Goal: Task Accomplishment & Management: Use online tool/utility

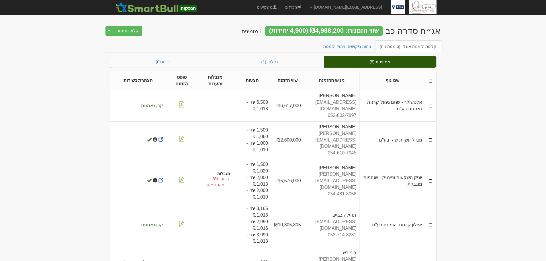
scroll to position [4, 0]
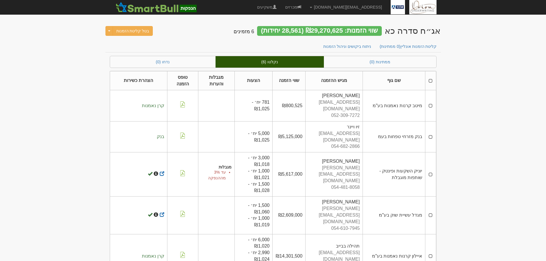
click at [395, 55] on div "קליטת הזמנות אונליין (0 ממתינות) ניתוח ביקושים וניהול הזמנות" at bounding box center [272, 47] width 335 height 15
click at [401, 63] on link "ממתינות (0)" at bounding box center [380, 61] width 112 height 11
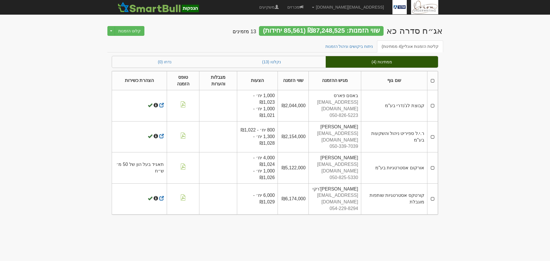
click at [484, 108] on body "[EMAIL_ADDRESS][DOMAIN_NAME] הגדרות חשבונות הנפקה תבניות הודעות קיבול" at bounding box center [275, 130] width 550 height 261
click at [342, 46] on link "ניתוח ביקושים וניהול הזמנות" at bounding box center [349, 46] width 57 height 12
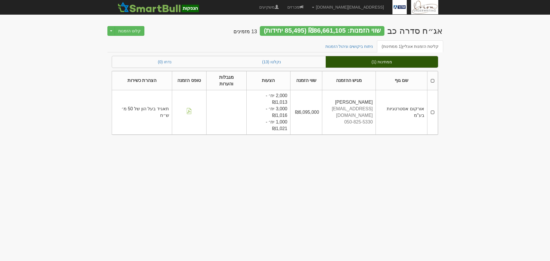
drag, startPoint x: 536, startPoint y: 166, endPoint x: 523, endPoint y: 160, distance: 14.2
click at [536, 164] on body "ori@orion-uw.com הגדרות חשבונות הנפקה תבניות הודעות קיבול" at bounding box center [275, 130] width 550 height 261
click at [341, 46] on link "ניתוח ביקושים וניהול הזמנות" at bounding box center [349, 46] width 57 height 12
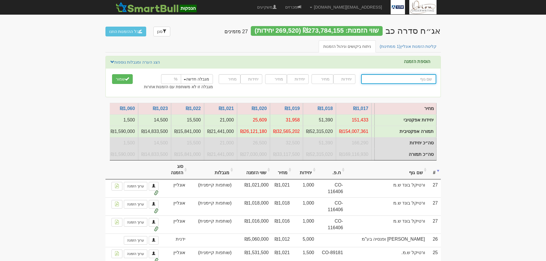
scroll to position [0, -354]
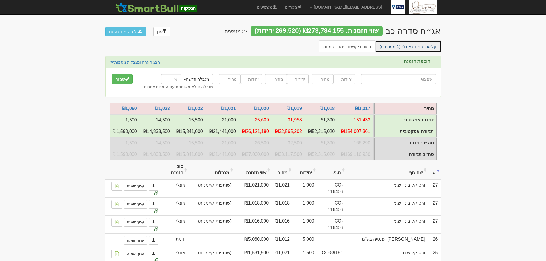
click at [417, 51] on link "קליטת הזמנות אונליין (1 ממתינות)" at bounding box center [408, 46] width 66 height 12
click at [413, 45] on link "קליטת הזמנות אונליין (1 ממתינות)" at bounding box center [408, 46] width 66 height 12
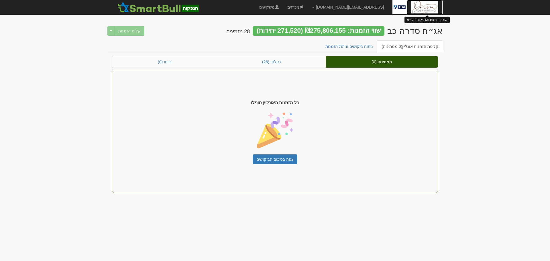
click at [423, 4] on img at bounding box center [424, 7] width 27 height 14
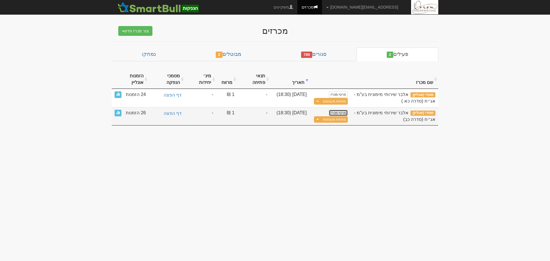
click at [340, 110] on link "פרטי מכרז" at bounding box center [338, 113] width 19 height 6
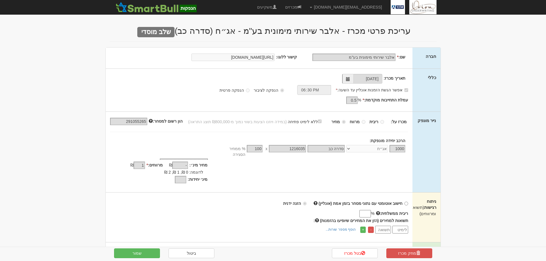
click at [361, 210] on input "ריבית ממשלתית:" at bounding box center [364, 213] width 11 height 7
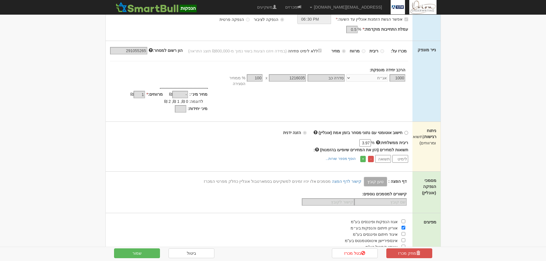
scroll to position [86, 0]
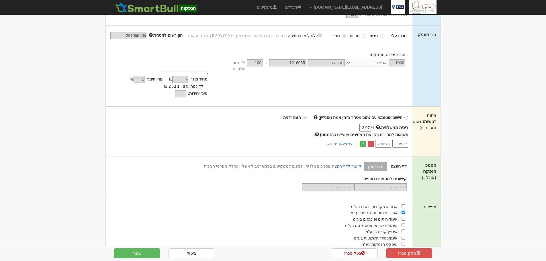
type input "3.97"
click at [401, 140] on input "number" at bounding box center [400, 144] width 16 height 8
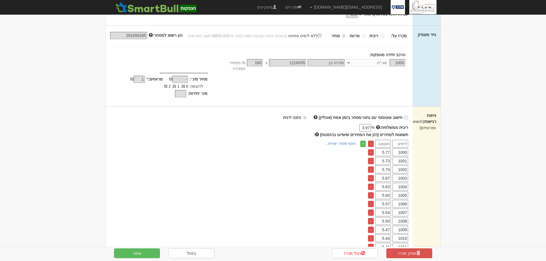
scroll to position [258, 0]
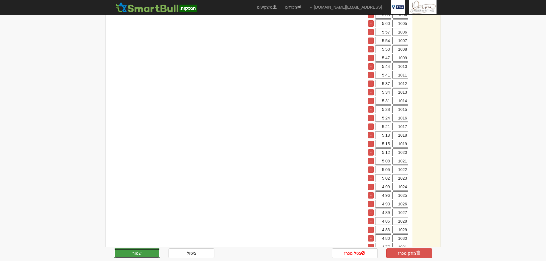
click at [145, 252] on button "שמור" at bounding box center [137, 253] width 46 height 10
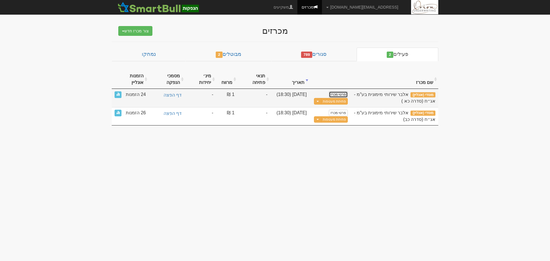
click at [341, 91] on link "פרטי מכרז" at bounding box center [338, 94] width 19 height 6
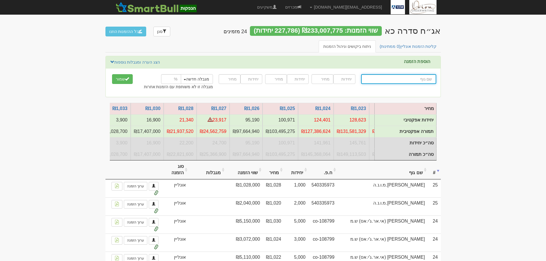
scroll to position [0, -354]
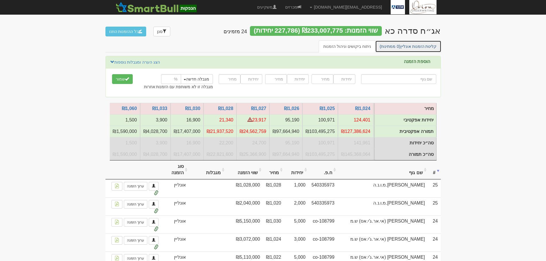
click at [407, 46] on link "קליטת הזמנות אונליין (0 ממתינות)" at bounding box center [408, 46] width 66 height 12
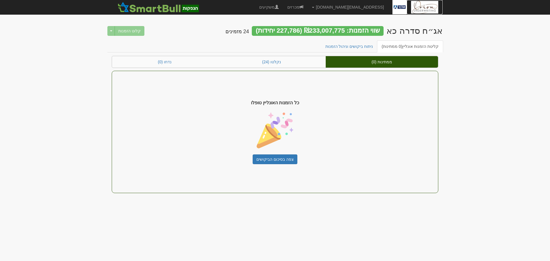
drag, startPoint x: 0, startPoint y: 0, endPoint x: 424, endPoint y: 6, distance: 424.2
click at [424, 6] on img at bounding box center [424, 7] width 27 height 14
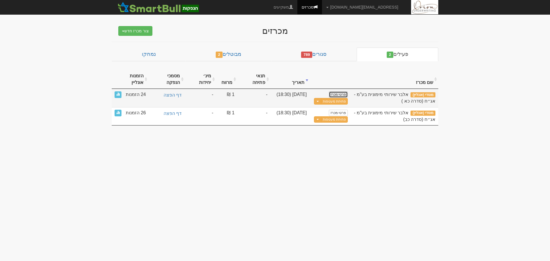
click at [343, 91] on link "פרטי מכרז" at bounding box center [338, 94] width 19 height 6
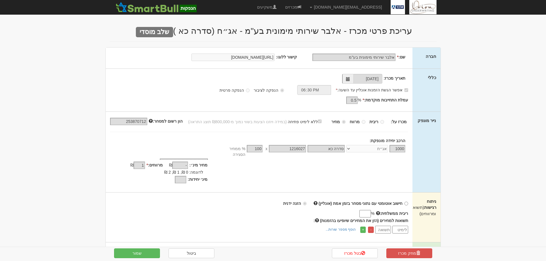
click at [365, 210] on input "ריבית ממשלתית:" at bounding box center [364, 213] width 11 height 7
type input "2.013"
click at [396, 226] on input "number" at bounding box center [400, 230] width 16 height 8
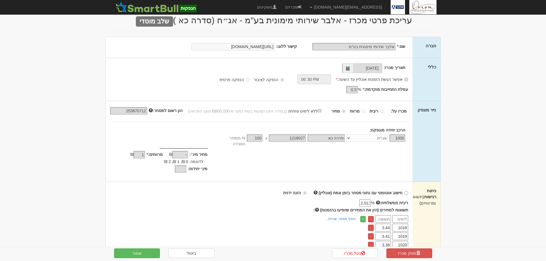
scroll to position [29, 0]
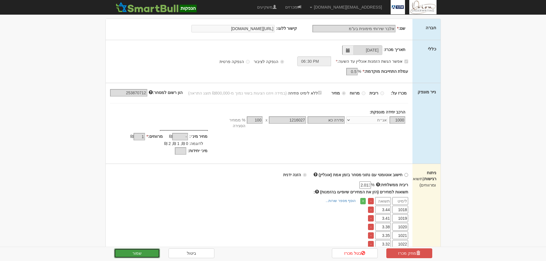
click at [116, 253] on button "שמור" at bounding box center [137, 253] width 46 height 10
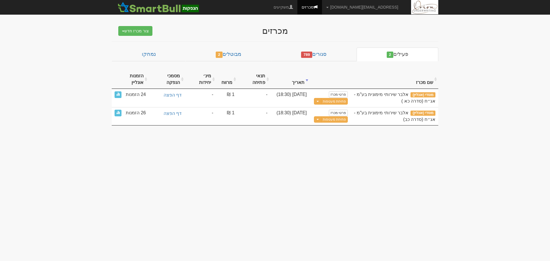
click at [89, 171] on body "[EMAIL_ADDRESS][DOMAIN_NAME] הגדרות חשבונות הנפקה תבניות הודעות קיבול" at bounding box center [275, 130] width 550 height 261
